Goal: Book appointment/travel/reservation

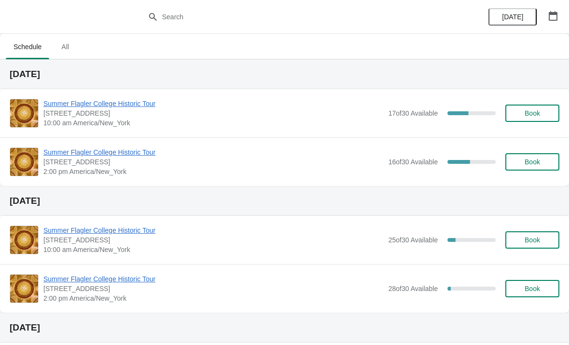
click at [520, 163] on span "Book" at bounding box center [532, 162] width 37 height 8
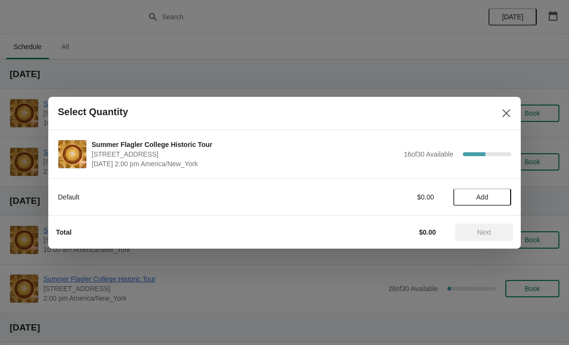
click at [488, 193] on span "Add" at bounding box center [483, 197] width 12 height 8
click at [492, 231] on span "Next" at bounding box center [484, 233] width 42 height 8
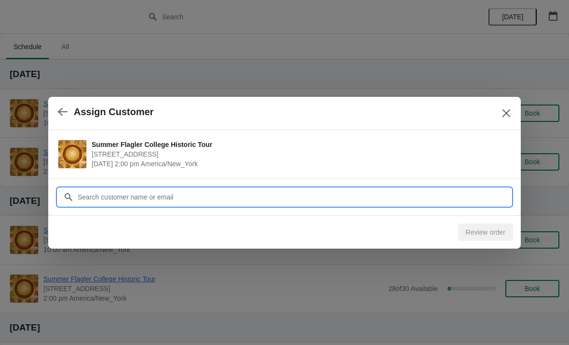
click at [338, 198] on input "Customer" at bounding box center [294, 197] width 434 height 17
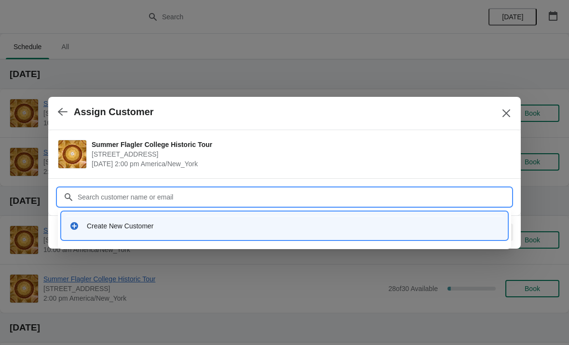
click at [280, 235] on div "Create New Customer" at bounding box center [285, 226] width 438 height 20
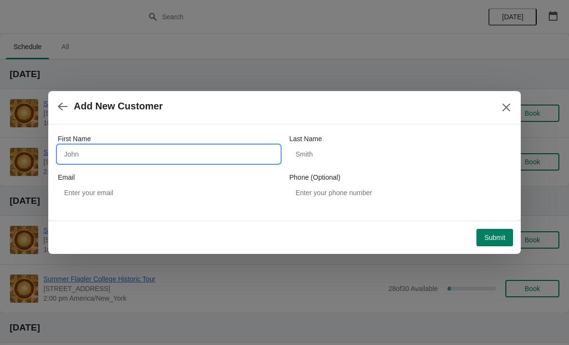
click at [218, 161] on input "First Name" at bounding box center [169, 154] width 222 height 17
type input "[PERSON_NAME]"
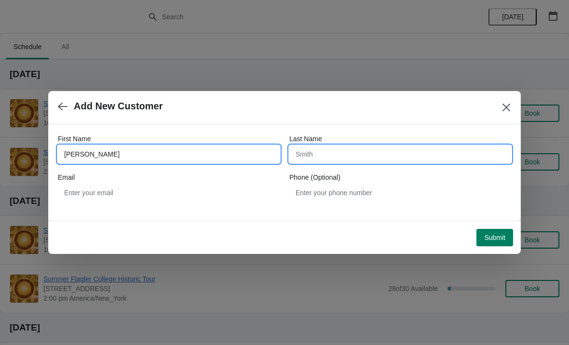
click at [384, 153] on input "Last Name" at bounding box center [401, 154] width 222 height 17
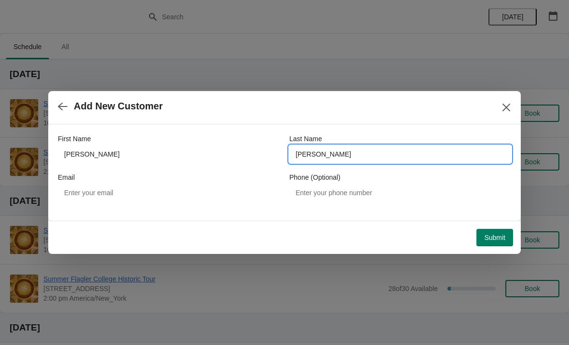
type input "[PERSON_NAME]"
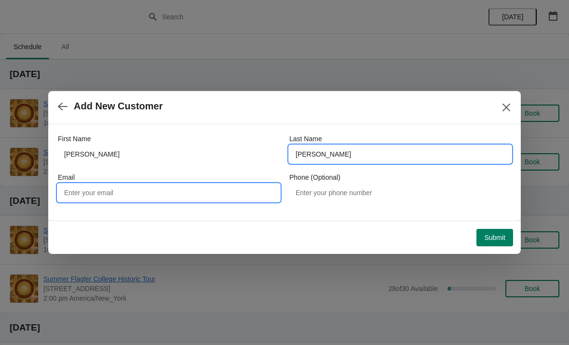
click at [229, 189] on input "Email" at bounding box center [169, 192] width 222 height 17
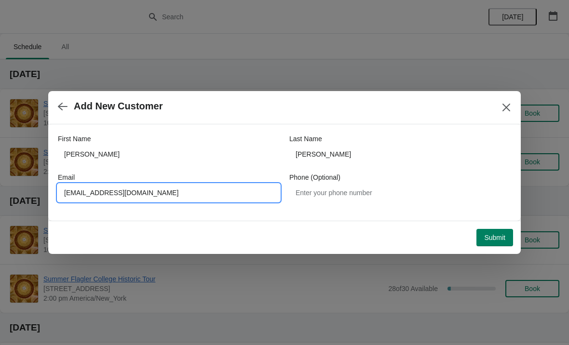
type input "[EMAIL_ADDRESS][DOMAIN_NAME]"
click at [497, 234] on span "Submit" at bounding box center [494, 238] width 21 height 8
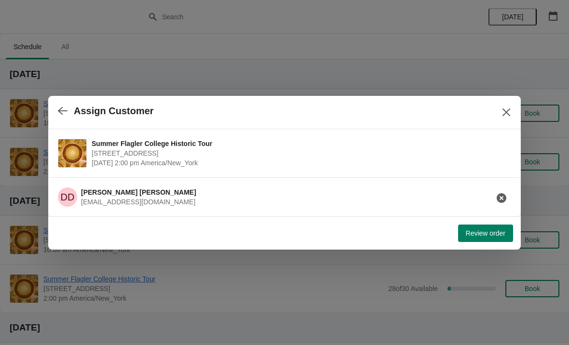
click at [495, 236] on span "Review order" at bounding box center [486, 234] width 40 height 8
